Goal: Information Seeking & Learning: Understand process/instructions

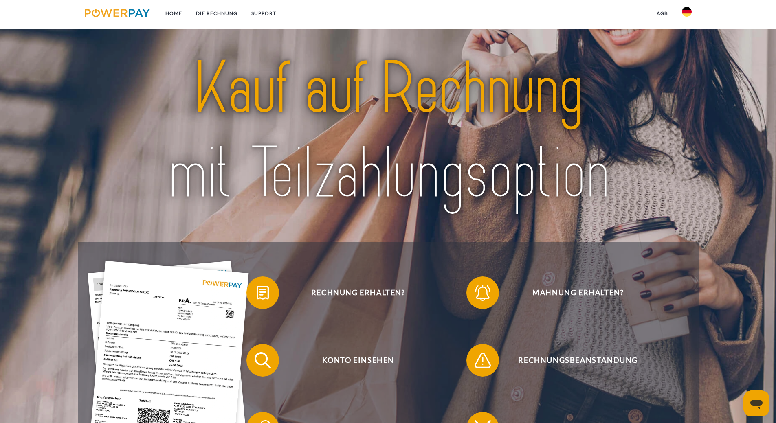
scroll to position [122, 0]
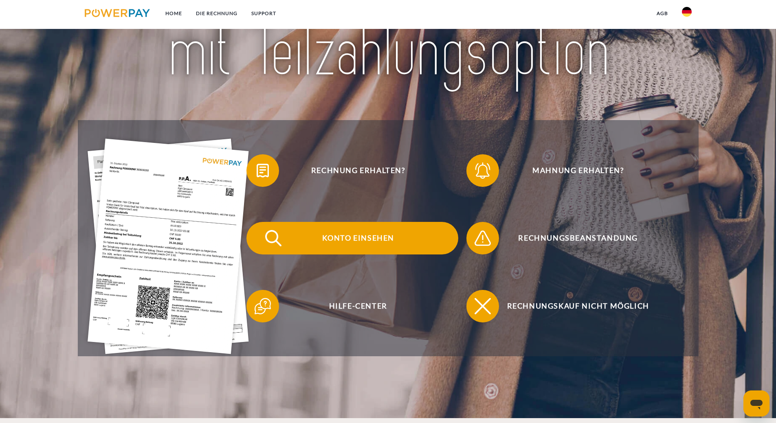
click at [391, 237] on span "Konto einsehen" at bounding box center [358, 238] width 200 height 33
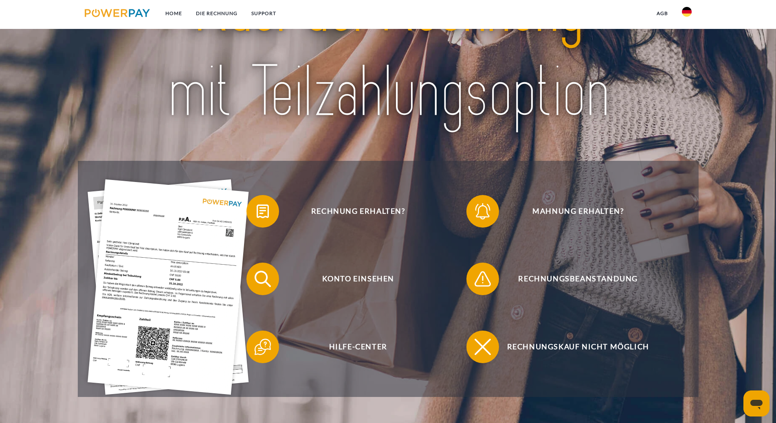
scroll to position [122, 0]
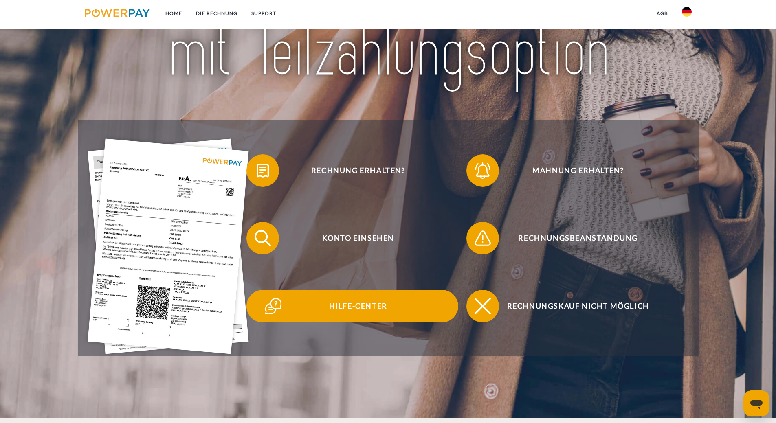
click at [350, 307] on span "Hilfe-Center" at bounding box center [358, 306] width 200 height 33
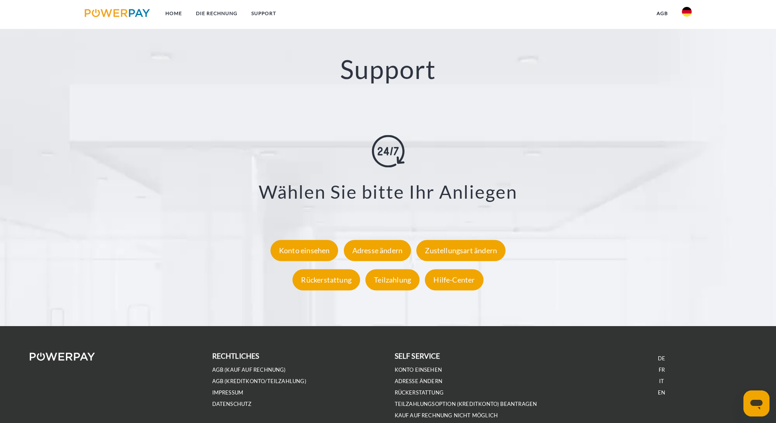
scroll to position [1466, 0]
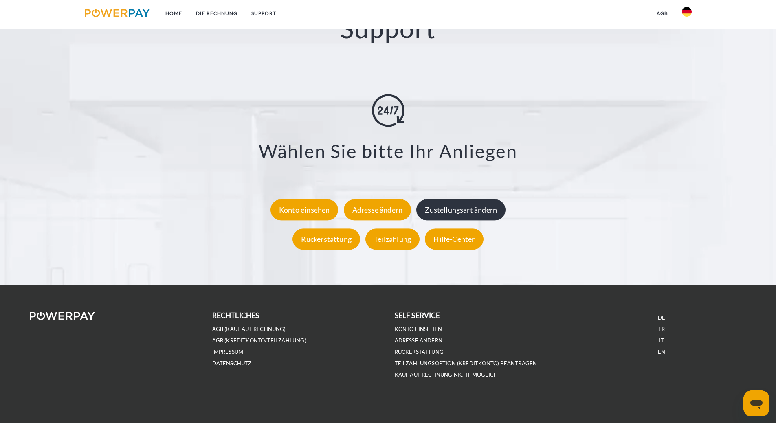
click at [476, 211] on div "Zustellungsart ändern" at bounding box center [460, 209] width 89 height 21
